Goal: Check status: Check status

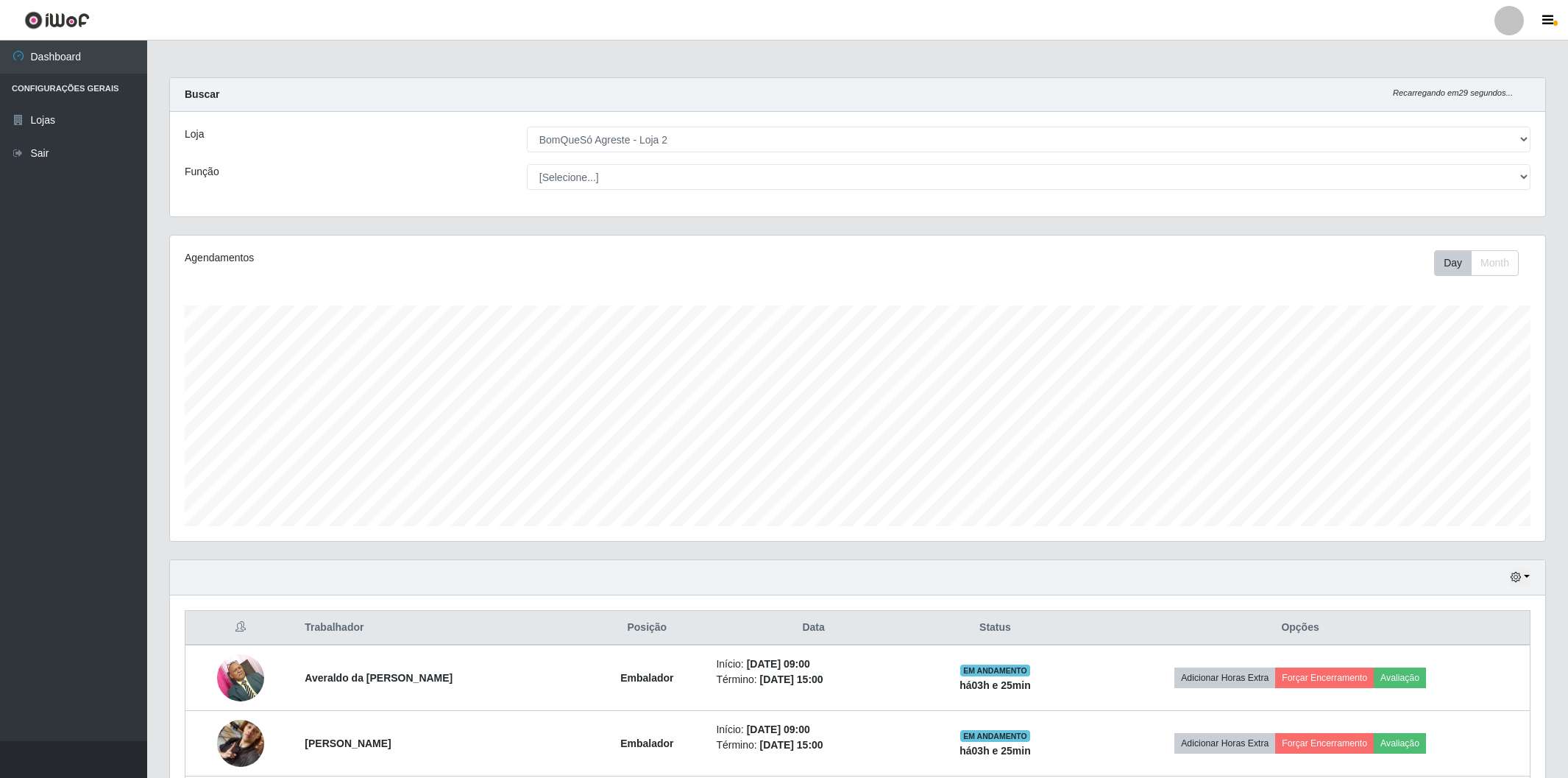
select select "214"
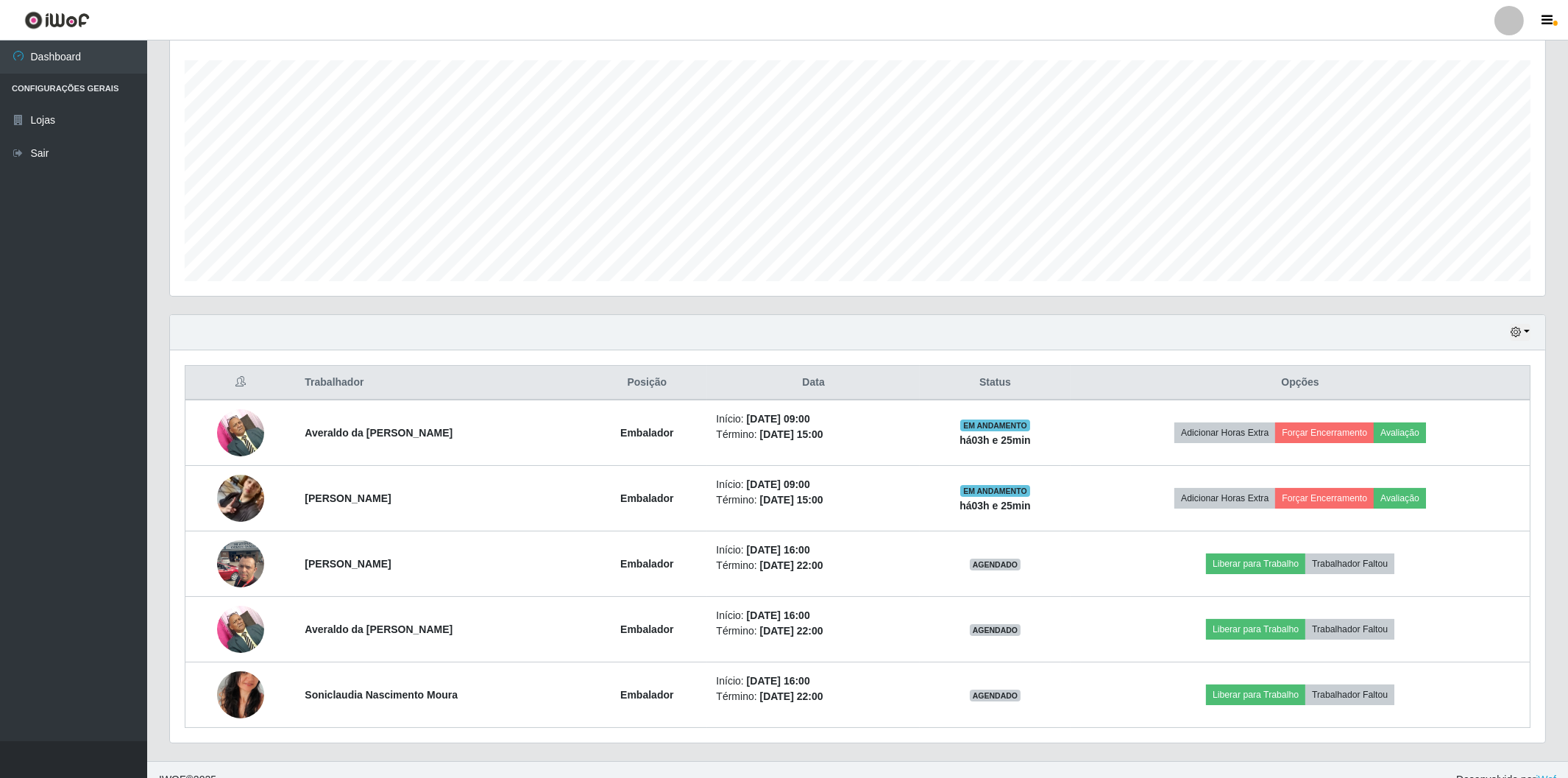
scroll to position [304, 1375]
click at [1528, 332] on button "button" at bounding box center [1520, 333] width 20 height 17
click at [1455, 488] on button "Não encerrados" at bounding box center [1471, 481] width 116 height 30
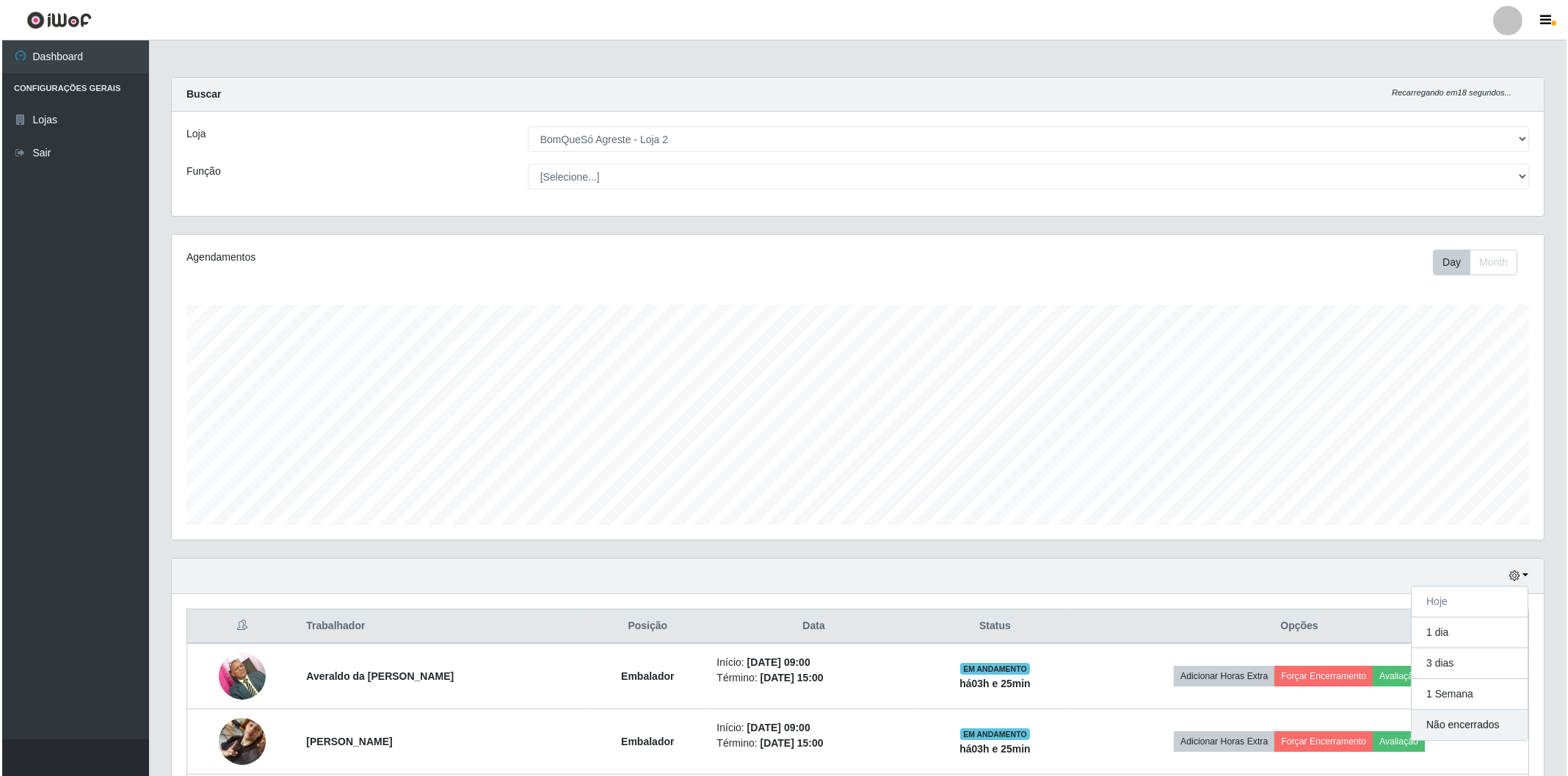
scroll to position [304, 1376]
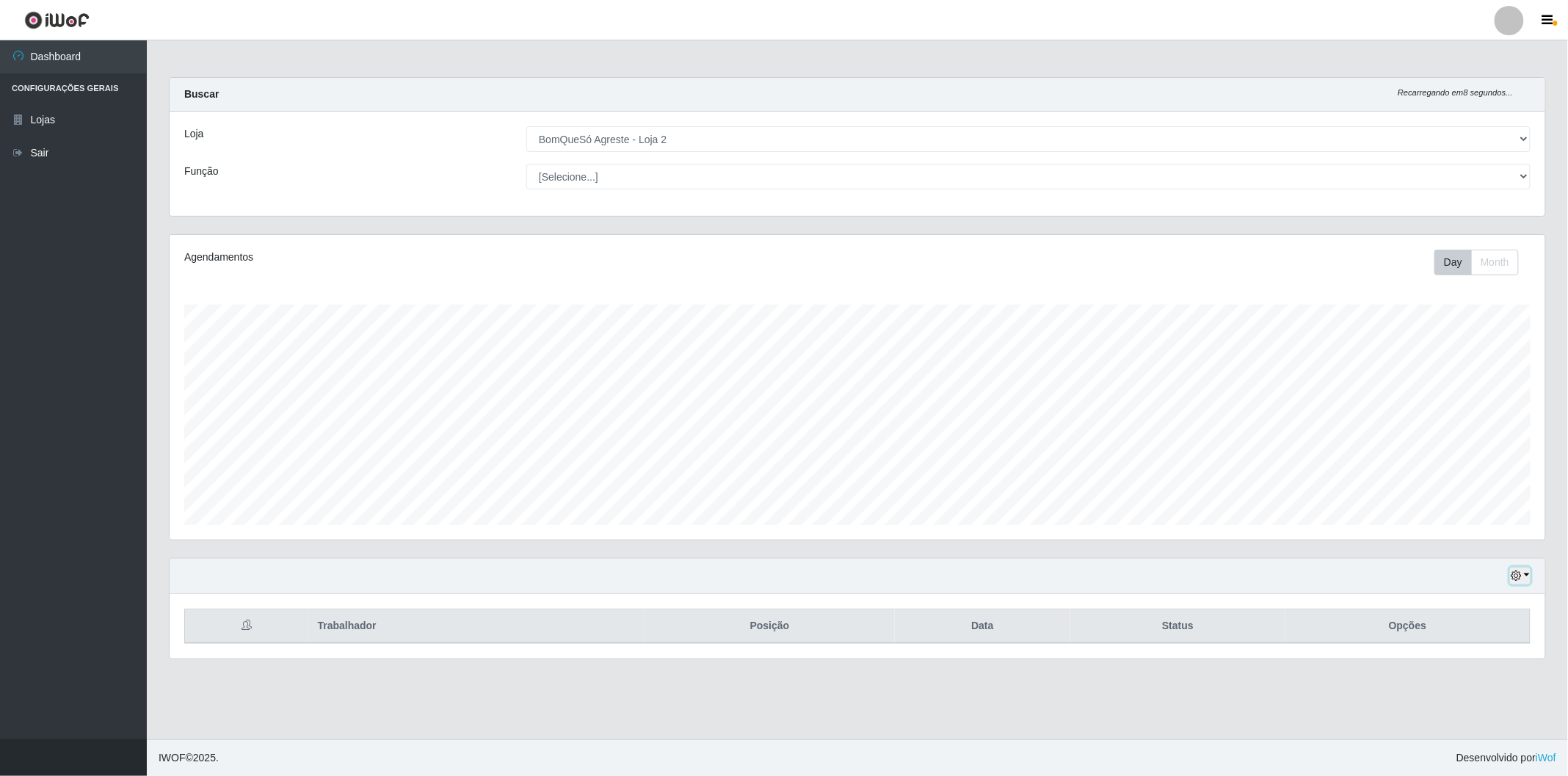
click at [1529, 578] on button "button" at bounding box center [1520, 576] width 20 height 17
click at [1444, 421] on button "Hoje" at bounding box center [1472, 428] width 116 height 31
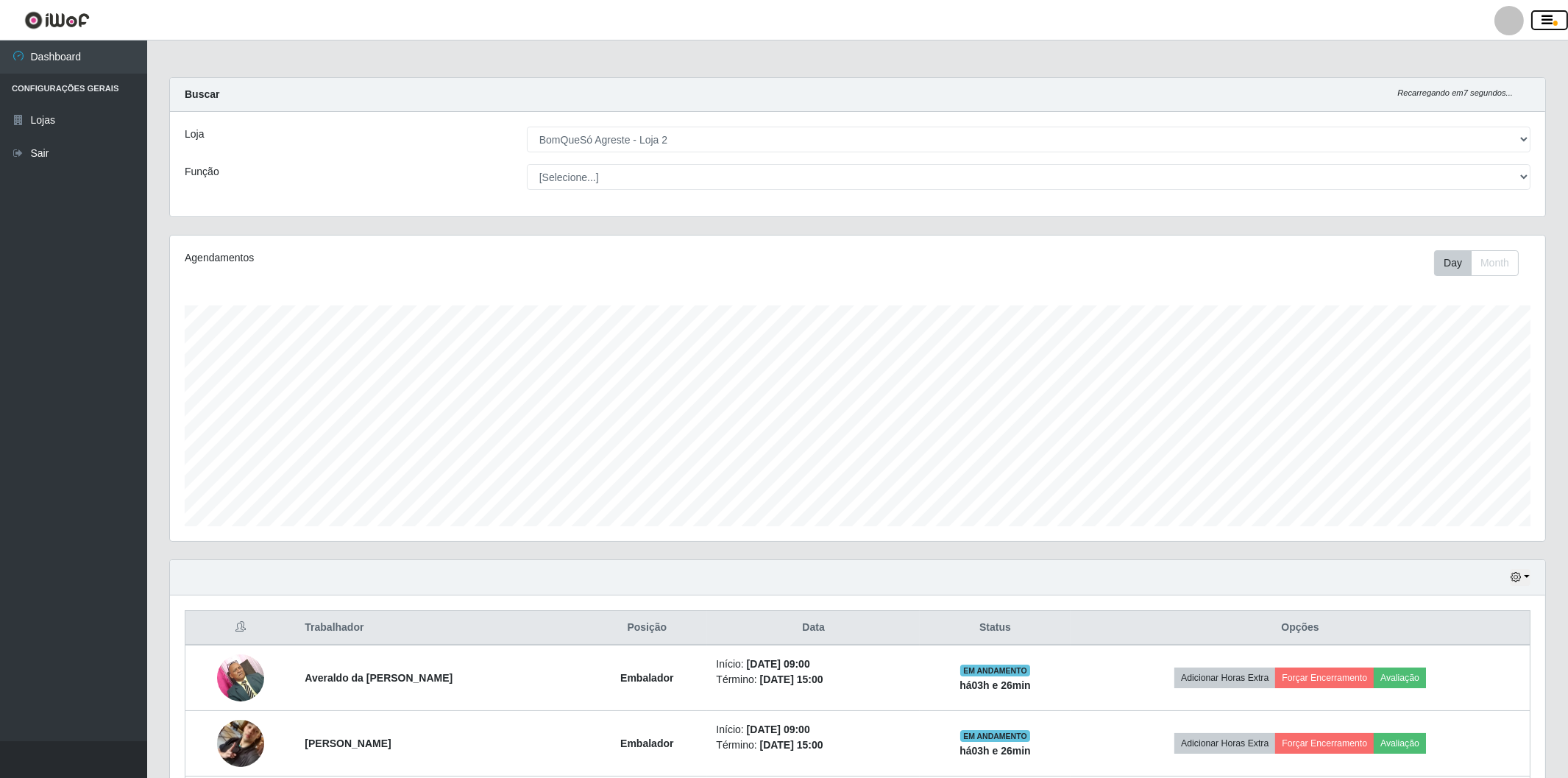
click at [1549, 23] on icon "button" at bounding box center [1548, 20] width 11 height 13
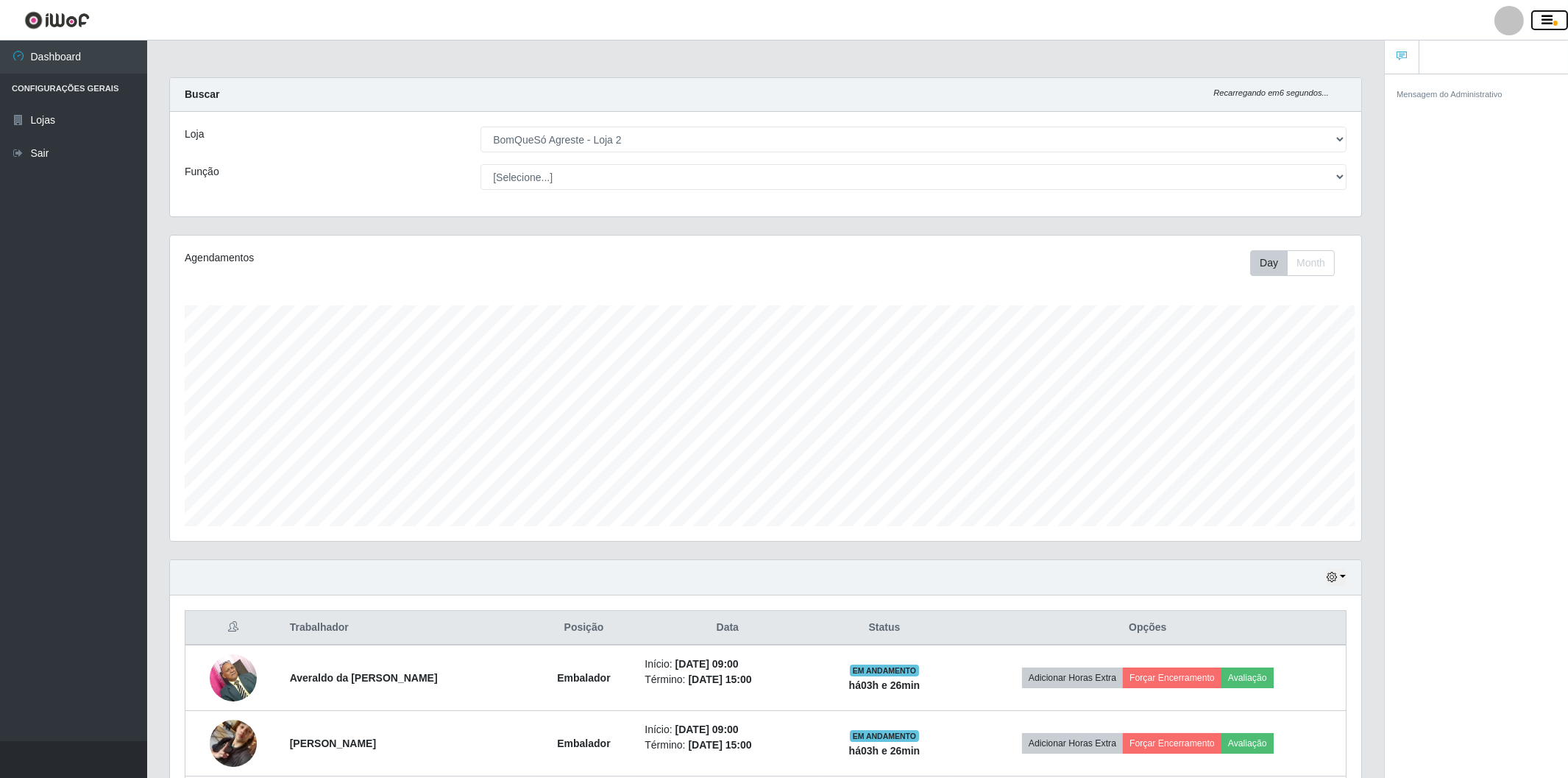
scroll to position [735927, 734766]
click at [1516, 17] on div at bounding box center [1509, 20] width 29 height 29
click at [1375, 30] on header "Perfil Alterar Senha Sair" at bounding box center [784, 20] width 1568 height 40
click at [1398, 56] on icon at bounding box center [1401, 56] width 10 height 10
click at [1555, 20] on span "button" at bounding box center [1556, 23] width 5 height 6
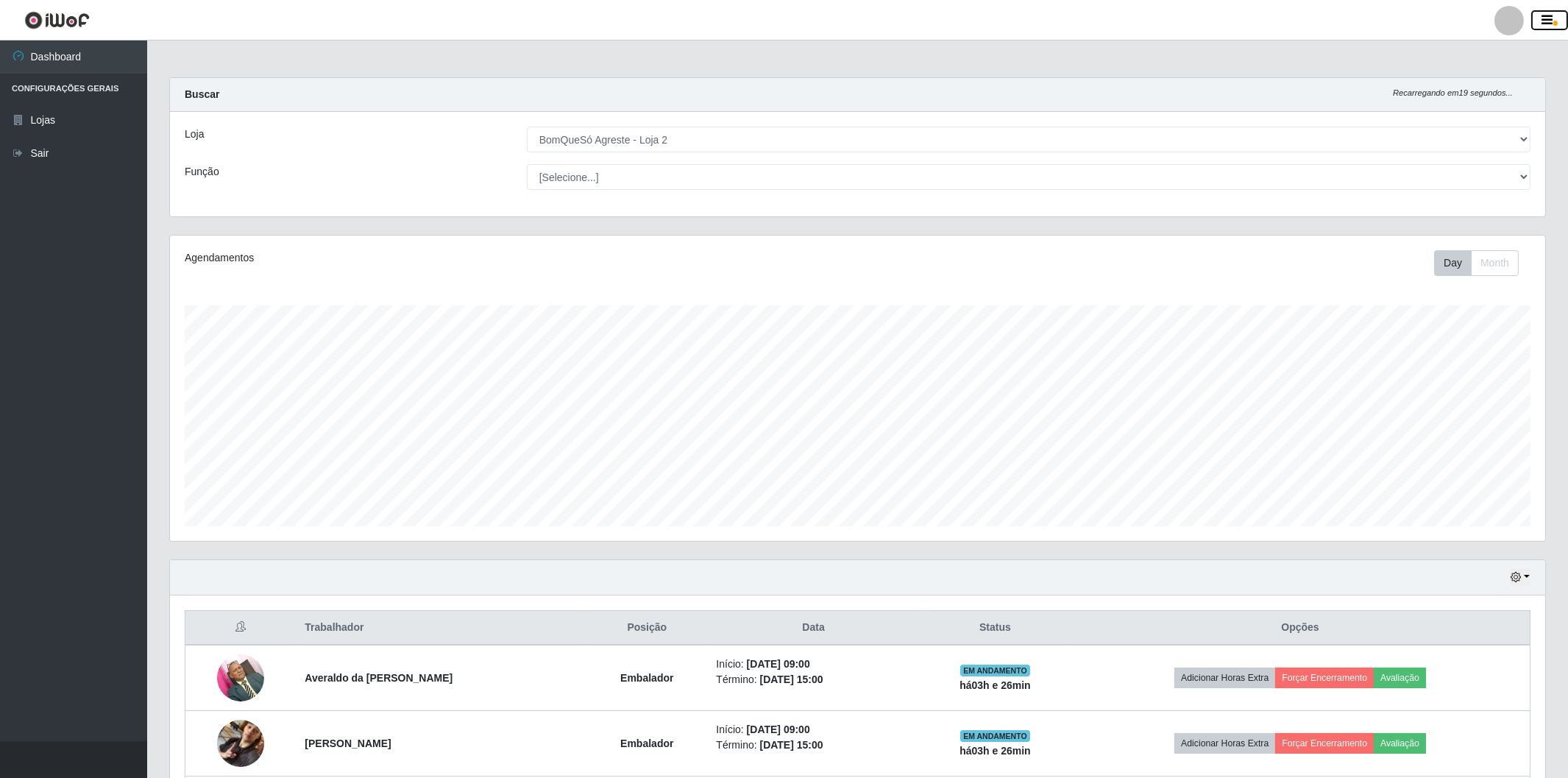
scroll to position [265, 0]
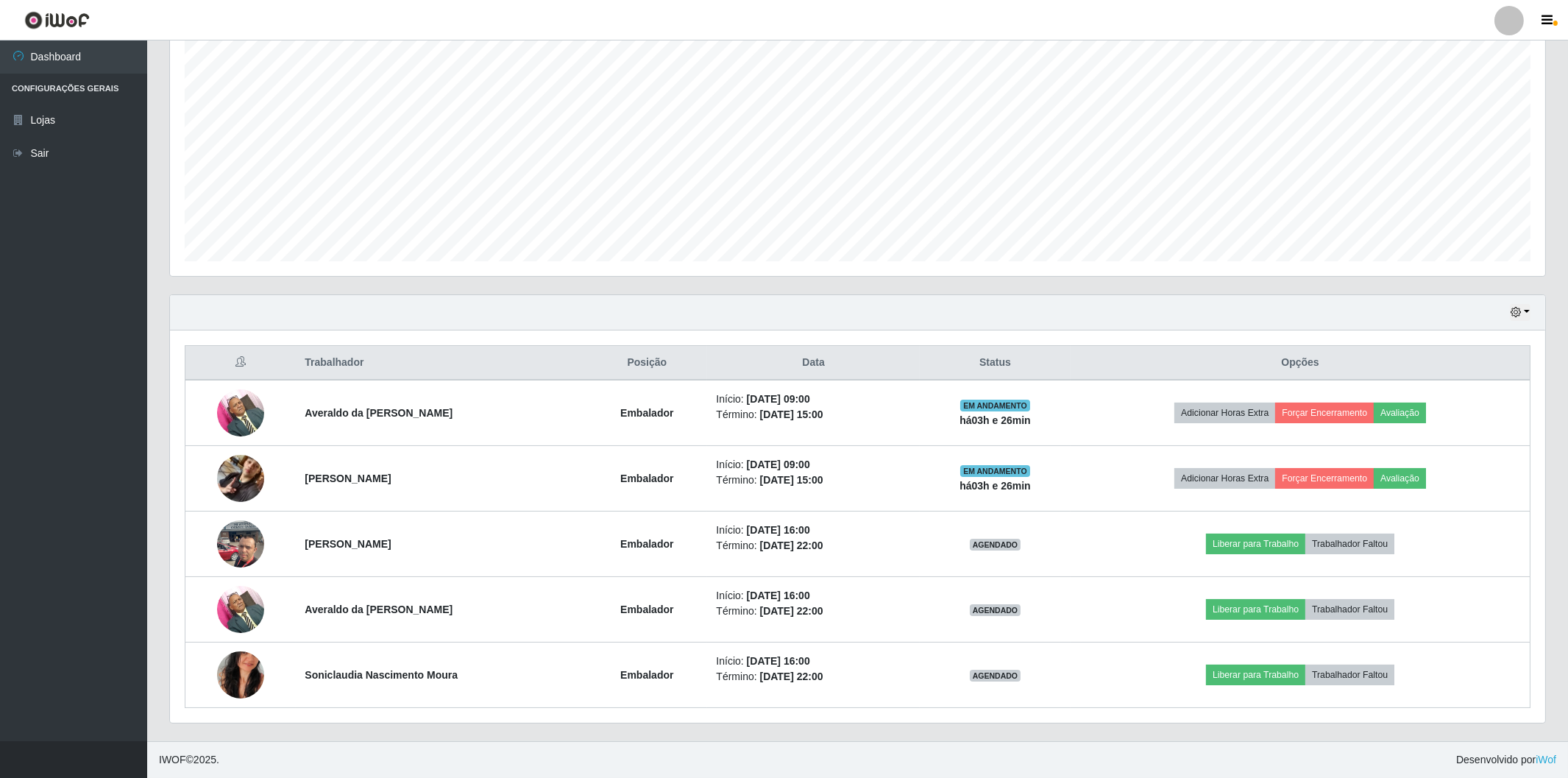
click at [299, 350] on th "Trabalhador" at bounding box center [441, 363] width 291 height 35
click at [1322, 366] on th "Opções" at bounding box center [1301, 363] width 459 height 35
click at [1528, 312] on button "button" at bounding box center [1520, 313] width 20 height 17
click at [1468, 430] on button "1 Semana" at bounding box center [1471, 431] width 116 height 31
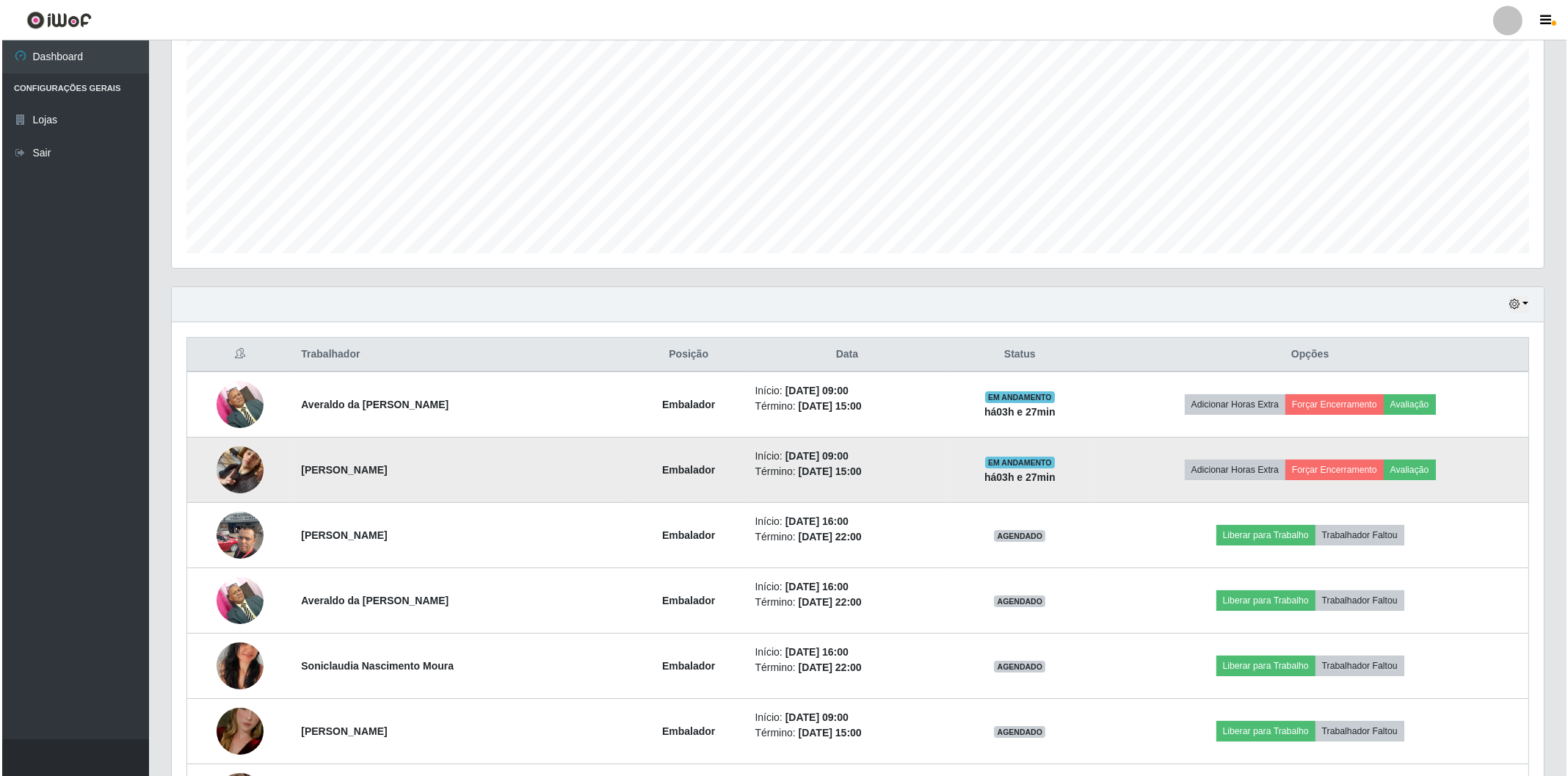
scroll to position [435, 0]
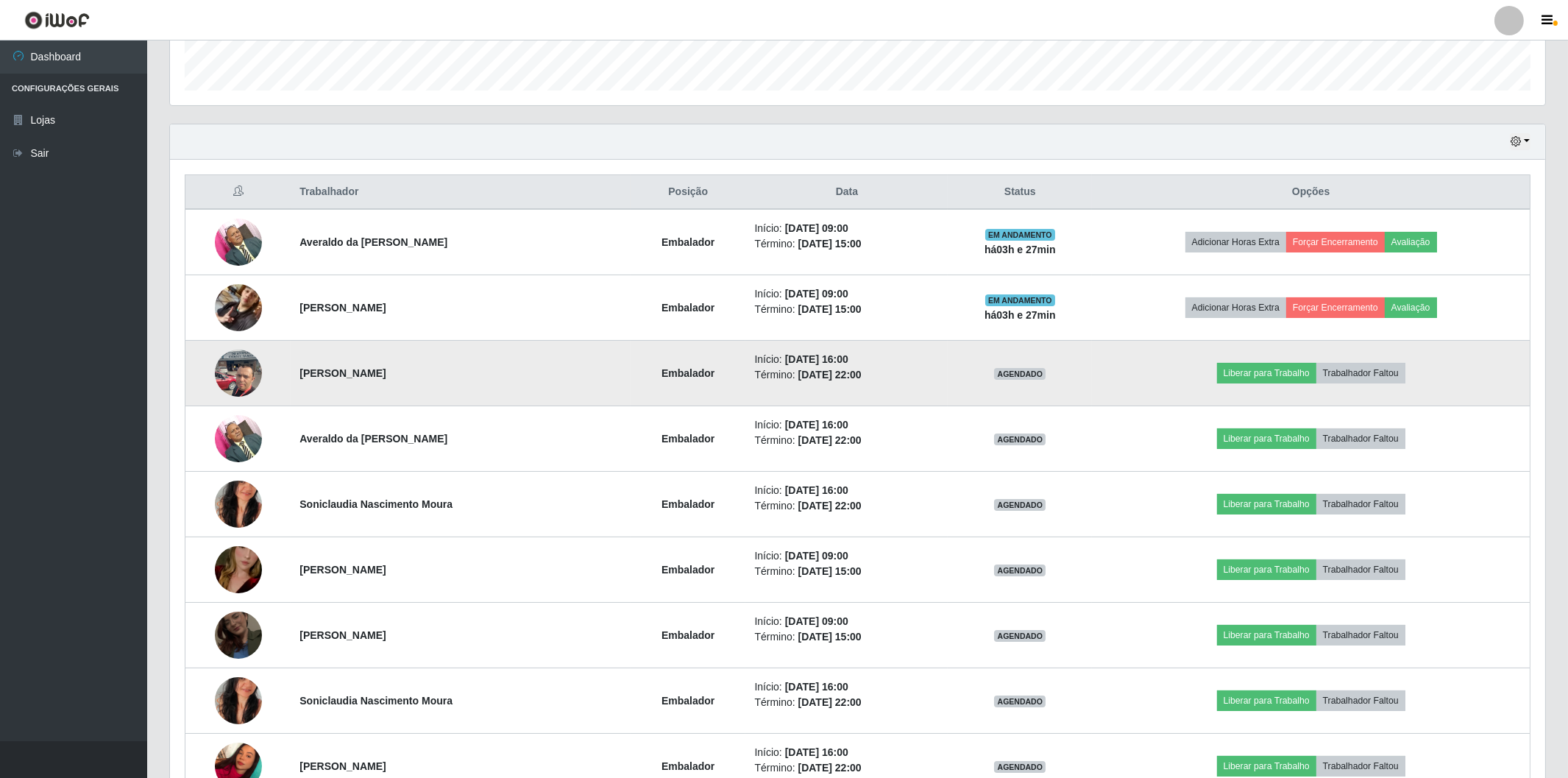
click at [224, 362] on img at bounding box center [238, 373] width 47 height 63
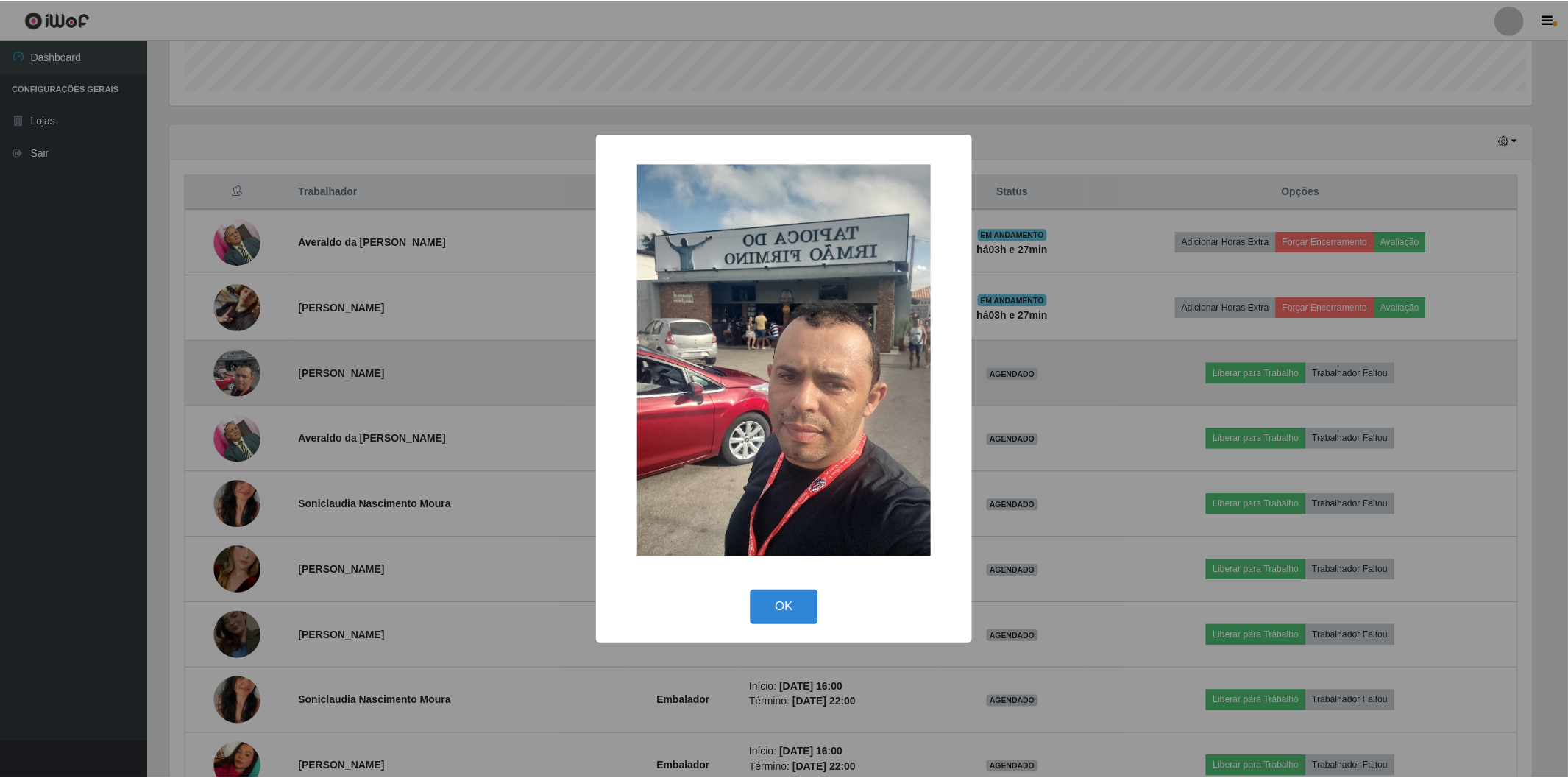
scroll to position [304, 1366]
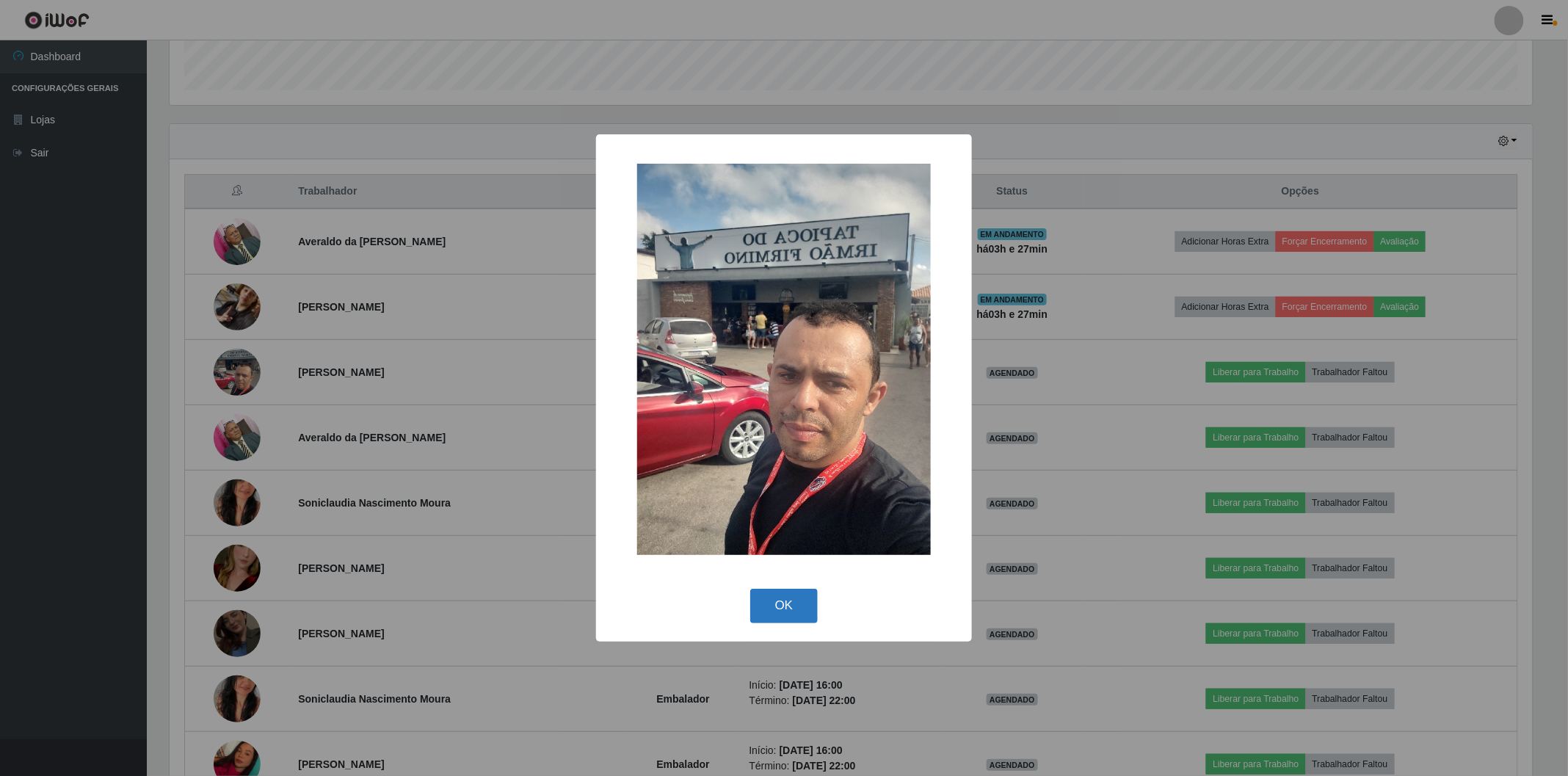
click at [788, 610] on button "OK" at bounding box center [784, 607] width 68 height 35
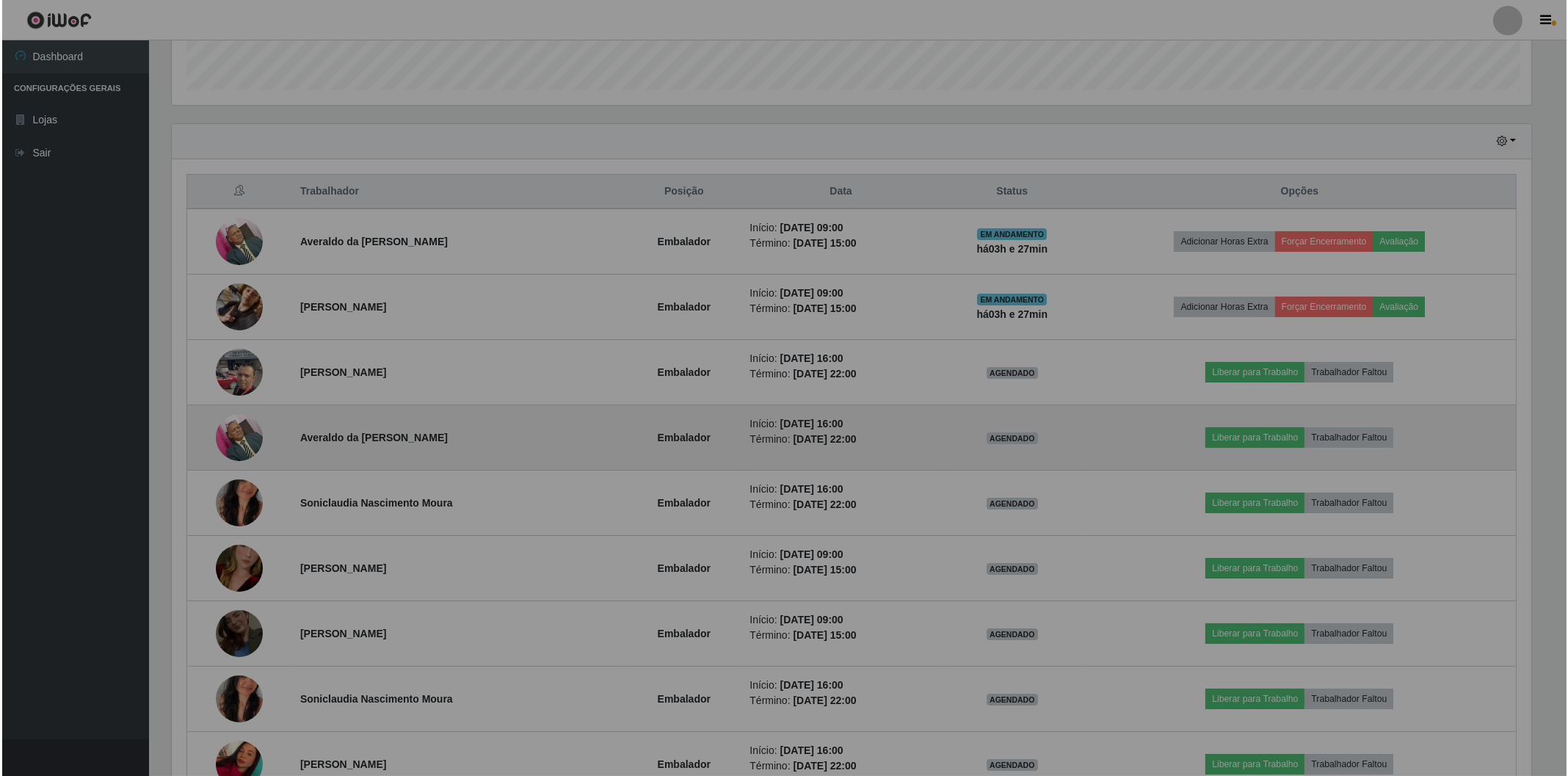
scroll to position [304, 1371]
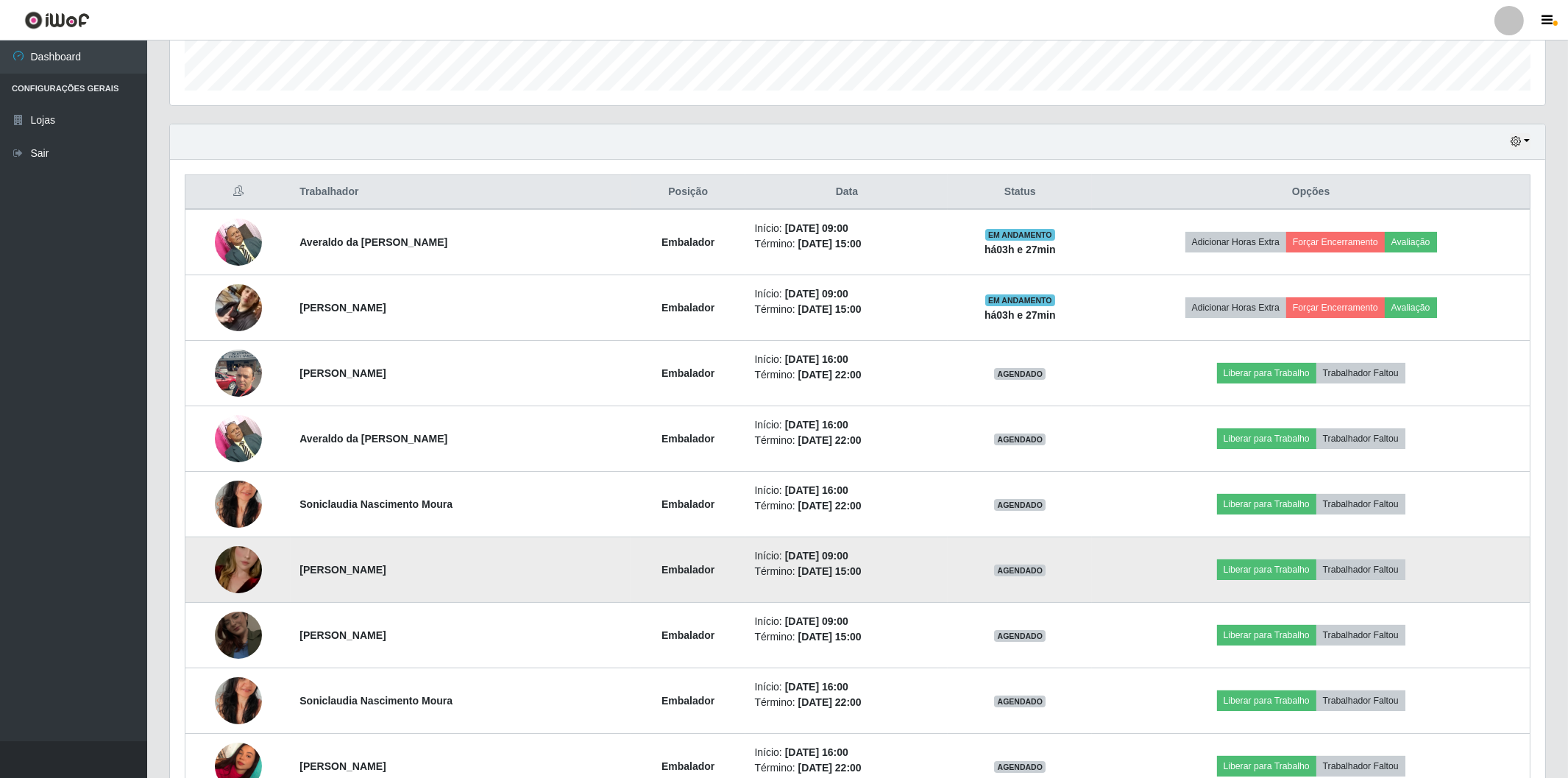
click at [218, 567] on img at bounding box center [238, 570] width 47 height 84
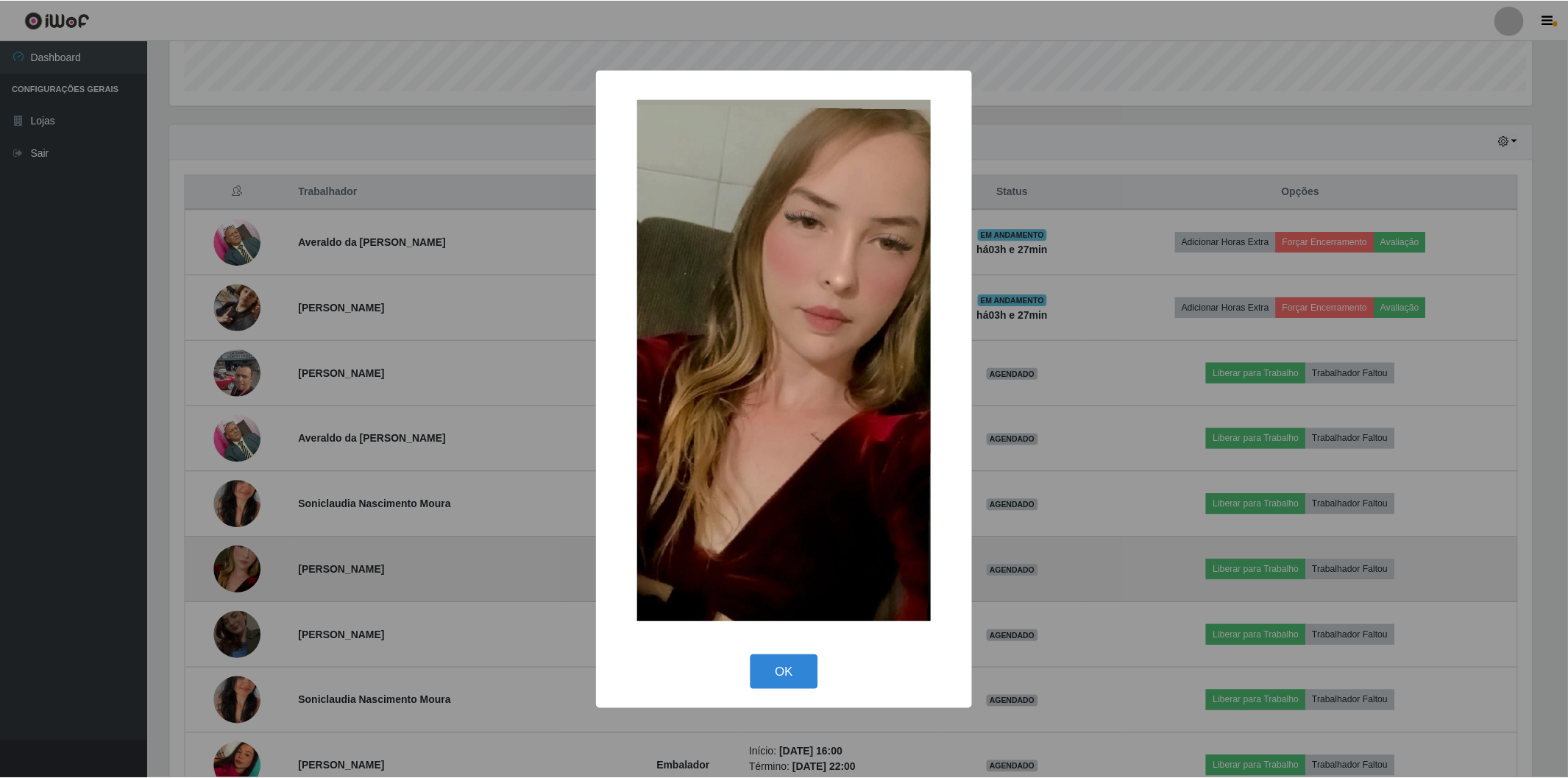
scroll to position [304, 1366]
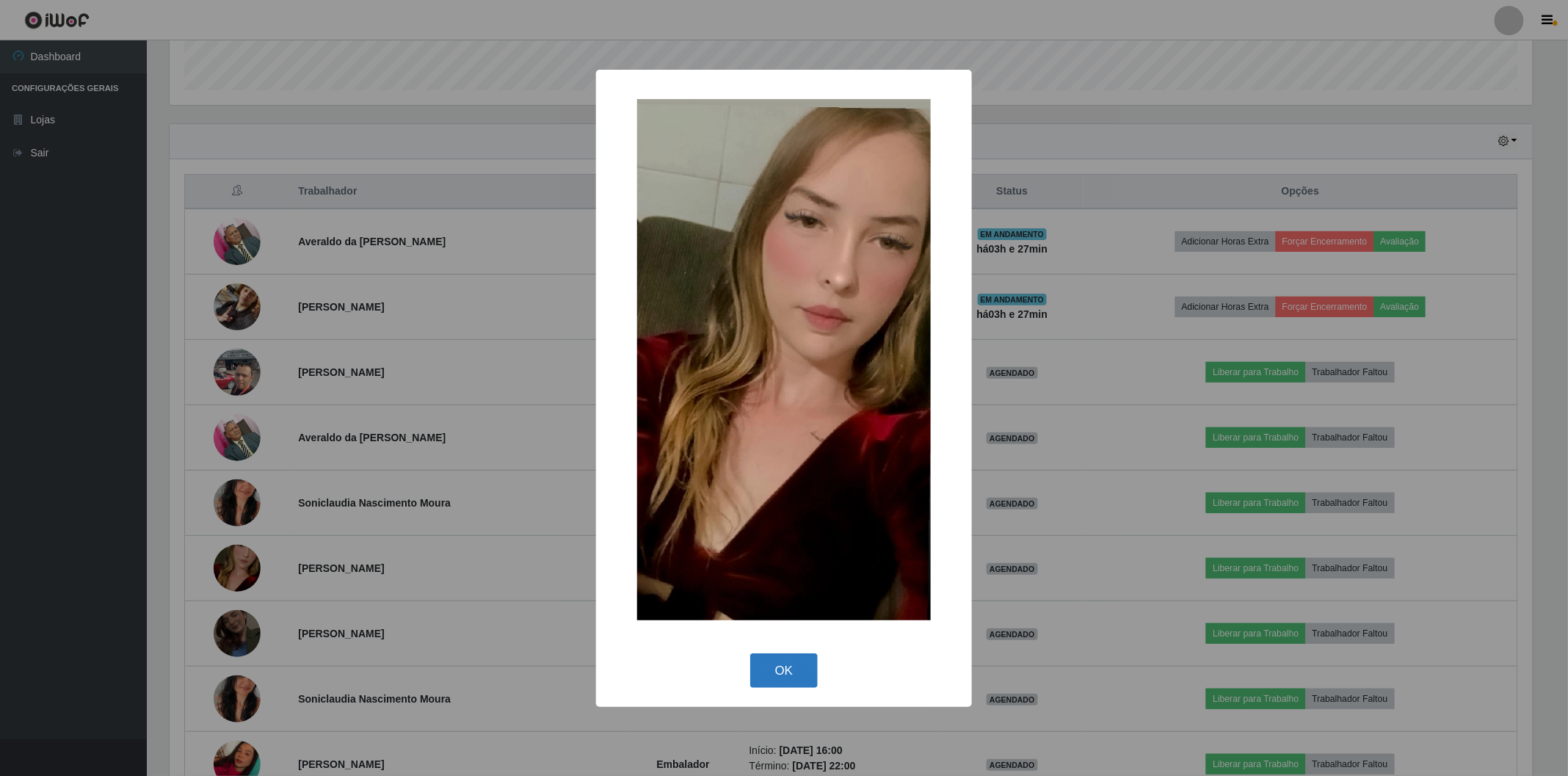
click at [808, 674] on button "OK" at bounding box center [784, 671] width 68 height 35
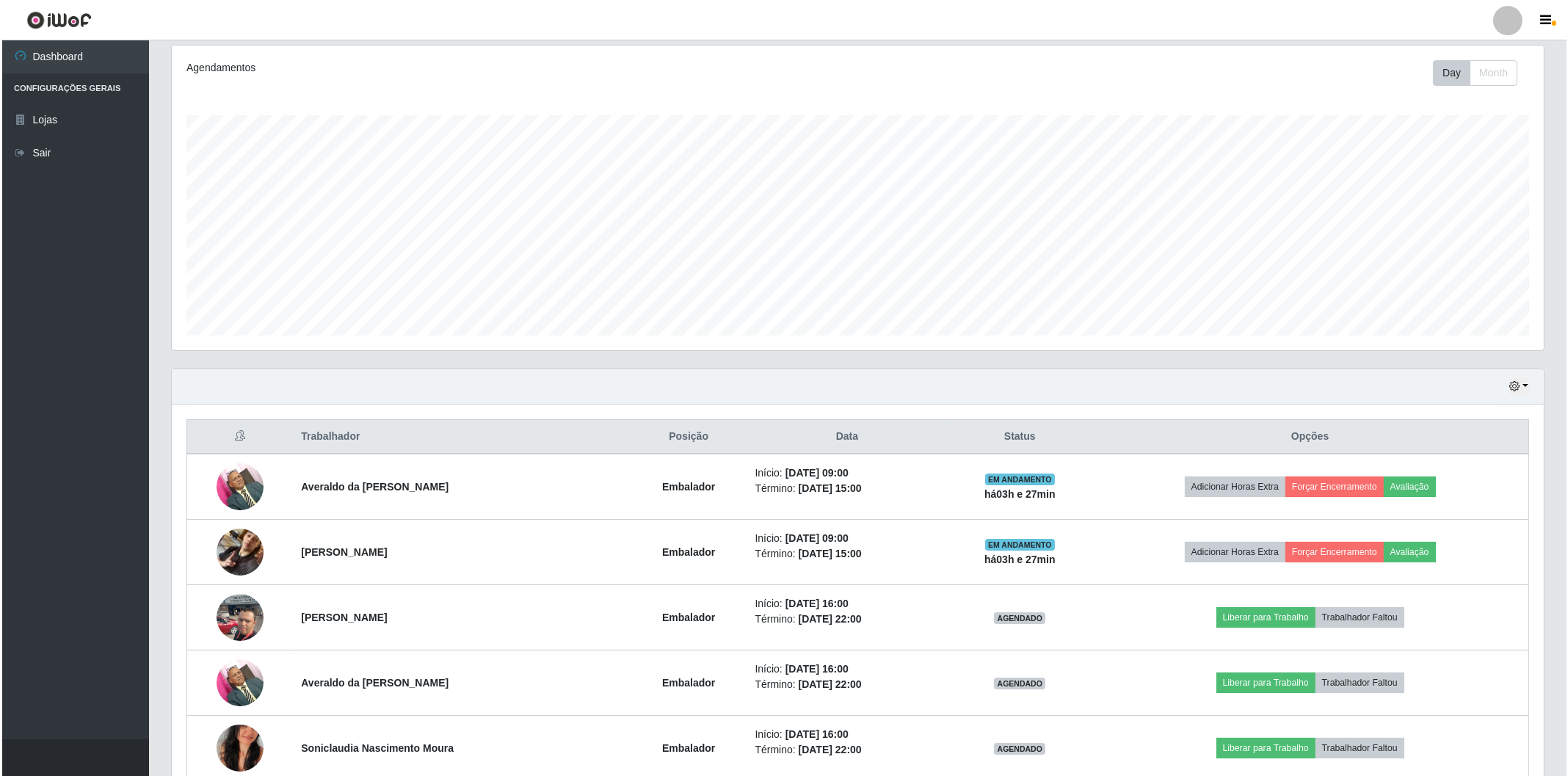
scroll to position [0, 0]
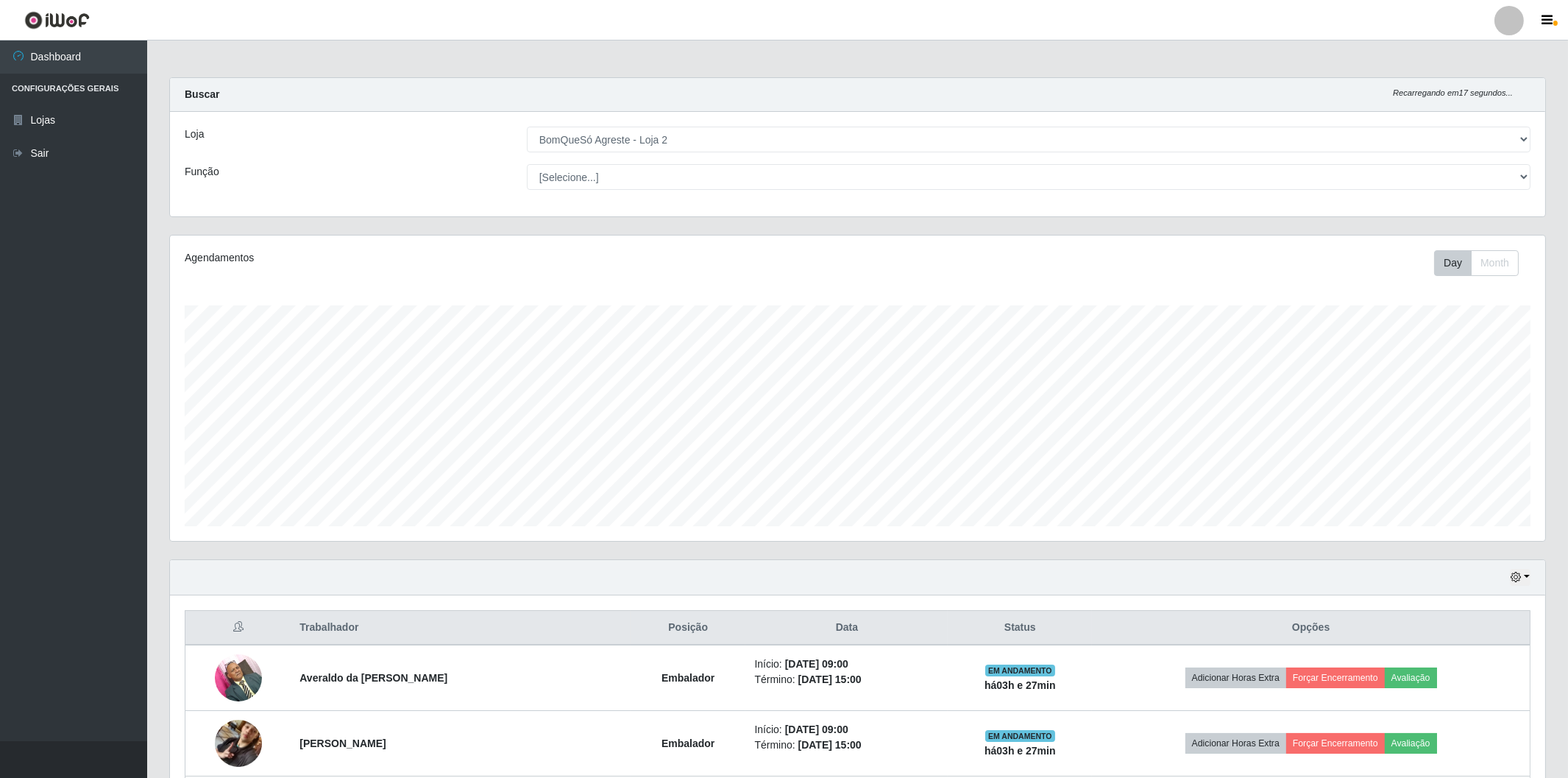
click at [1537, 578] on div "Hoje 1 dia 3 dias 1 Semana Não encerrados" at bounding box center [857, 577] width 1375 height 35
click at [1533, 576] on div "Hoje 1 dia 3 dias 1 Semana Não encerrados" at bounding box center [857, 577] width 1375 height 35
click at [1528, 581] on button "button" at bounding box center [1520, 577] width 20 height 17
click at [1527, 576] on button "button" at bounding box center [1520, 577] width 20 height 17
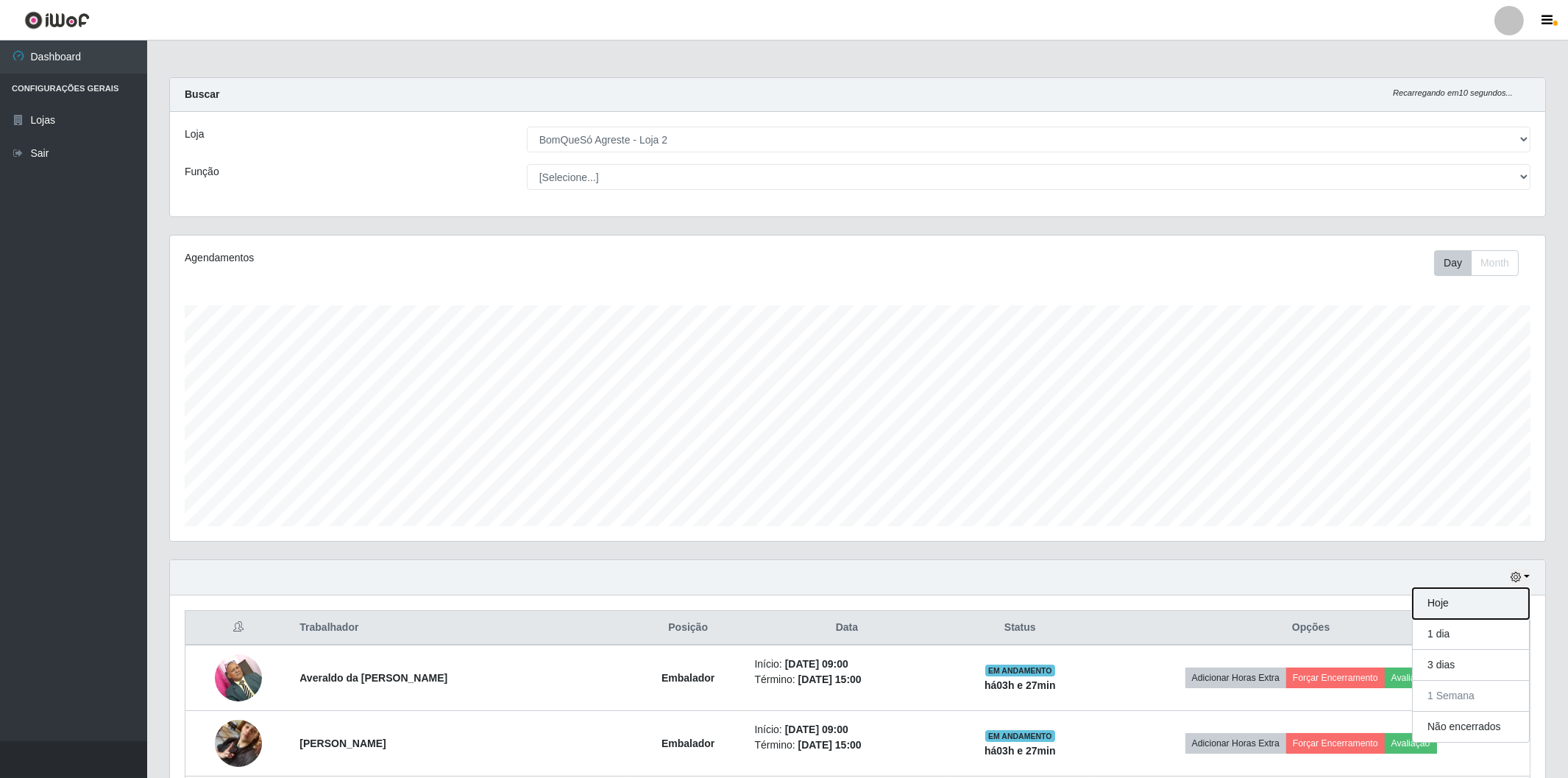
click at [1470, 597] on button "Hoje" at bounding box center [1471, 603] width 116 height 31
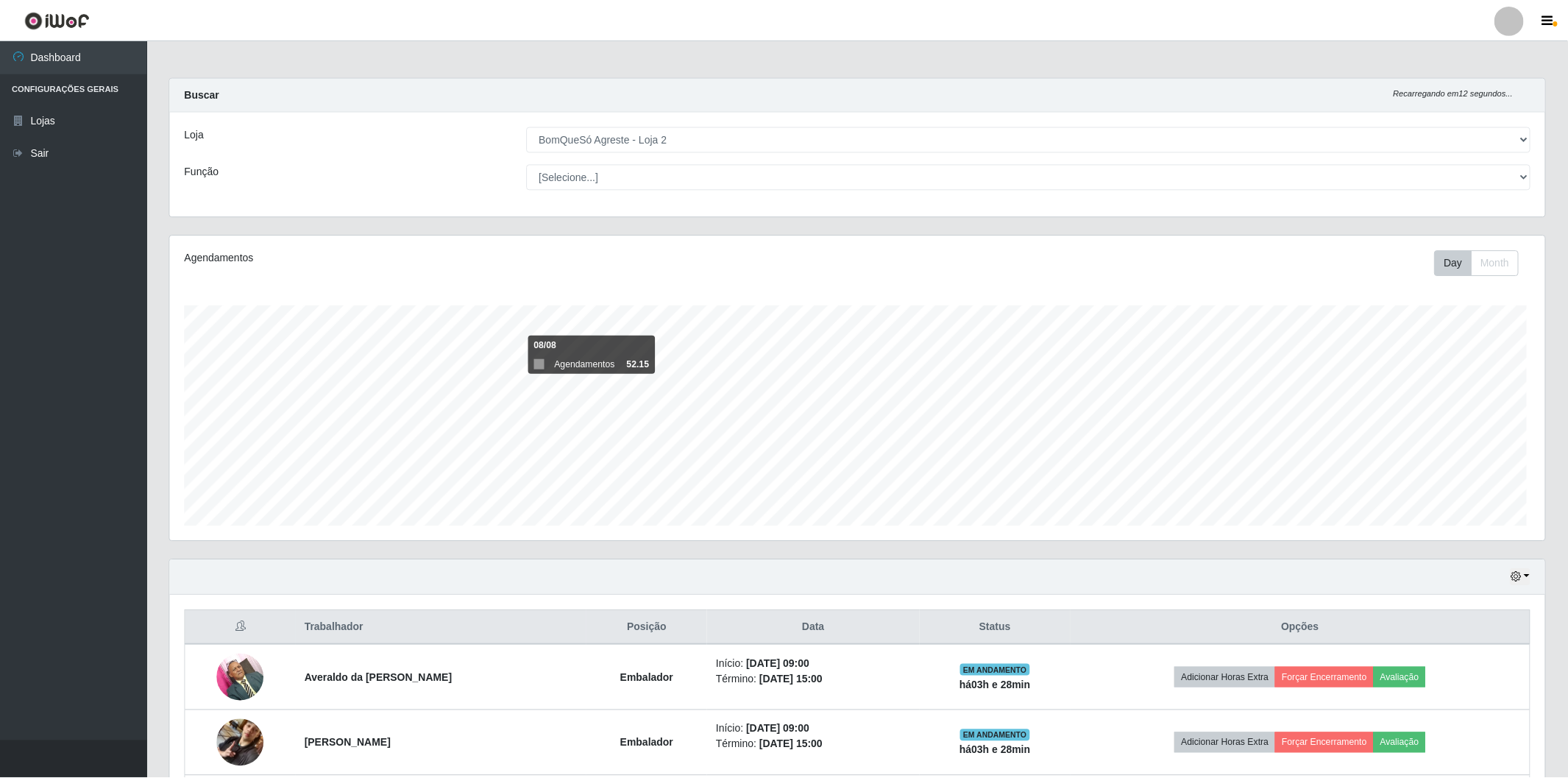
scroll to position [735927, 734582]
